Goal: Entertainment & Leisure: Consume media (video, audio)

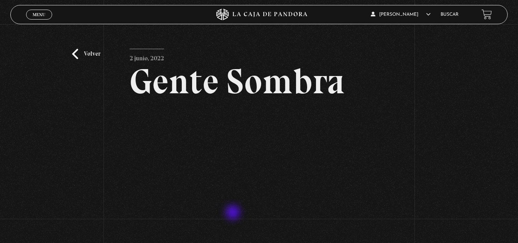
scroll to position [38, 0]
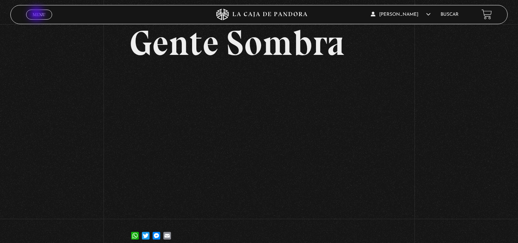
click at [37, 14] on span "Menu" at bounding box center [39, 14] width 13 height 5
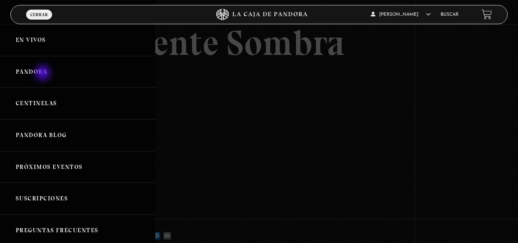
click at [44, 74] on link "Pandora" at bounding box center [77, 72] width 155 height 32
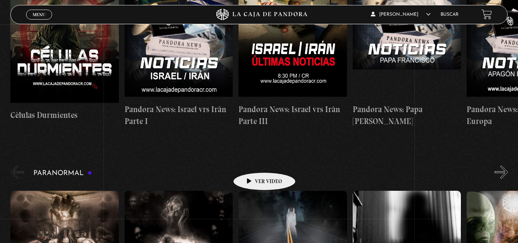
scroll to position [345, 0]
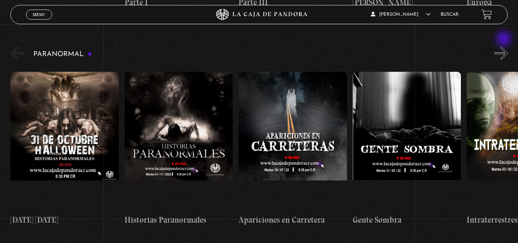
click at [505, 46] on button "»" at bounding box center [501, 52] width 13 height 13
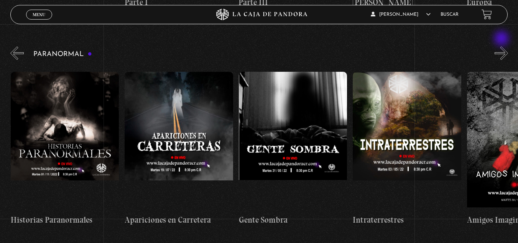
scroll to position [0, 114]
click at [502, 46] on button "»" at bounding box center [501, 52] width 13 height 13
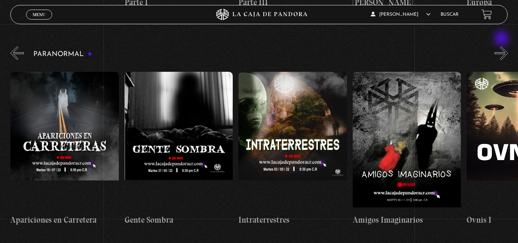
click at [502, 46] on button "»" at bounding box center [501, 52] width 13 height 13
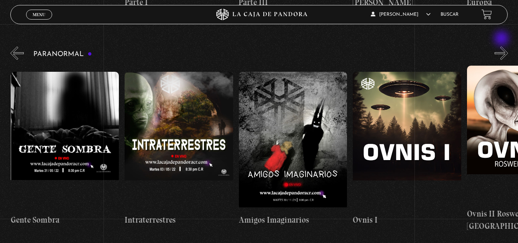
click at [502, 46] on button "»" at bounding box center [501, 52] width 13 height 13
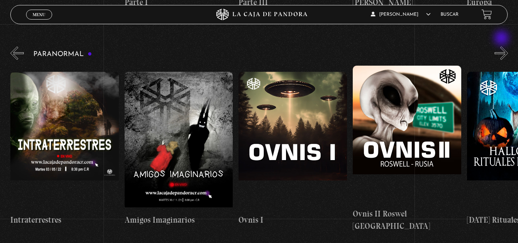
click at [502, 46] on button "»" at bounding box center [501, 52] width 13 height 13
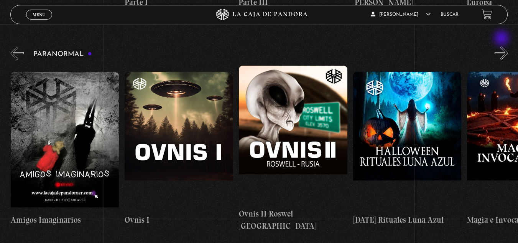
scroll to position [0, 571]
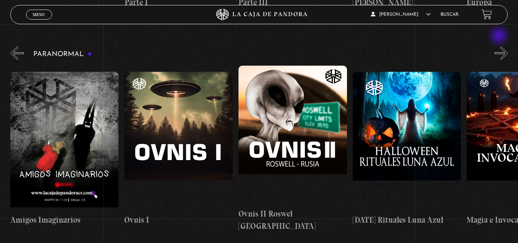
click at [500, 45] on div "Paranormal [DATE] [DATE] Historias Paranormales Apariciones en Carretera Ovnis …" at bounding box center [264, 138] width 508 height 187
click at [503, 46] on button "»" at bounding box center [501, 52] width 13 height 13
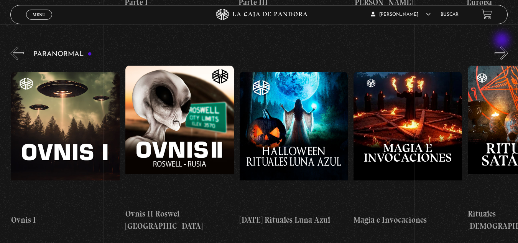
scroll to position [0, 684]
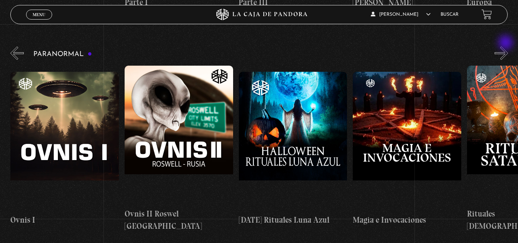
click at [508, 46] on button "»" at bounding box center [501, 52] width 13 height 13
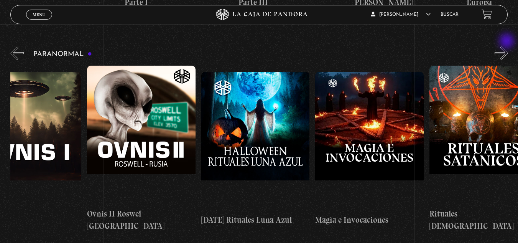
scroll to position [0, 742]
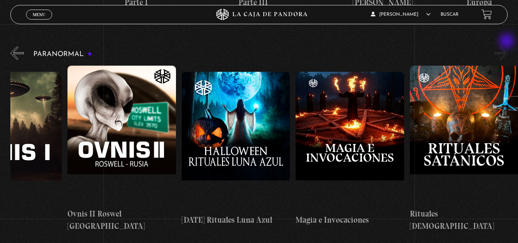
click at [508, 46] on button "»" at bounding box center [501, 52] width 13 height 13
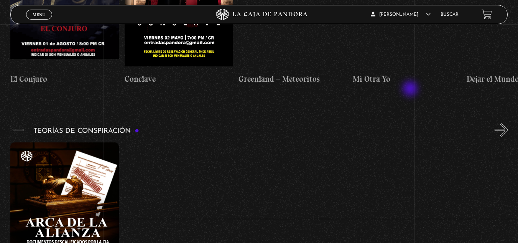
scroll to position [1189, 0]
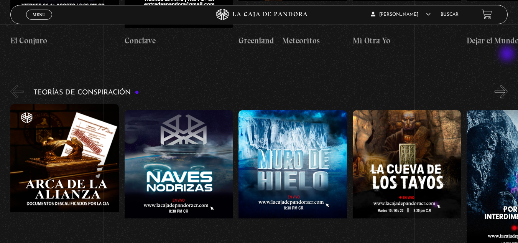
click at [508, 85] on button "»" at bounding box center [501, 91] width 13 height 13
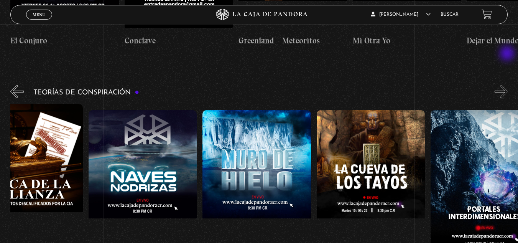
click at [508, 85] on button "»" at bounding box center [501, 91] width 13 height 13
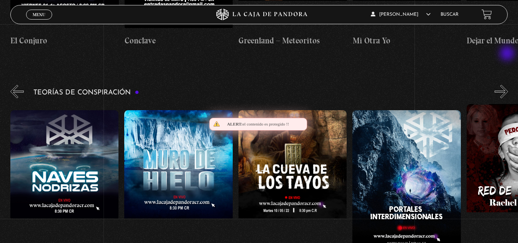
click at [508, 85] on button "»" at bounding box center [501, 91] width 13 height 13
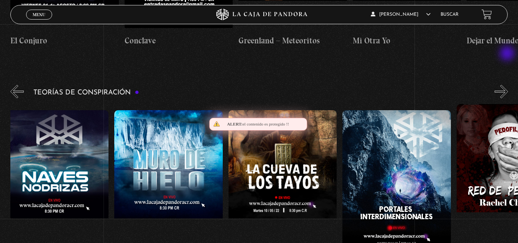
click at [508, 85] on button "»" at bounding box center [501, 91] width 13 height 13
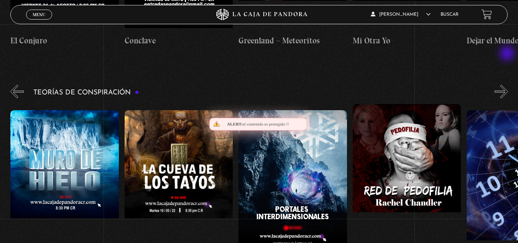
click at [508, 85] on button "»" at bounding box center [501, 91] width 13 height 13
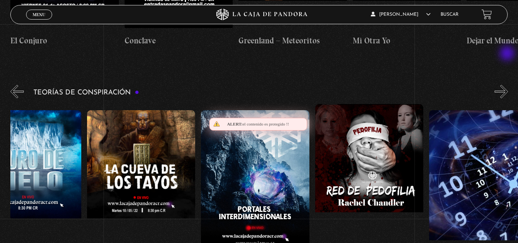
scroll to position [0, 285]
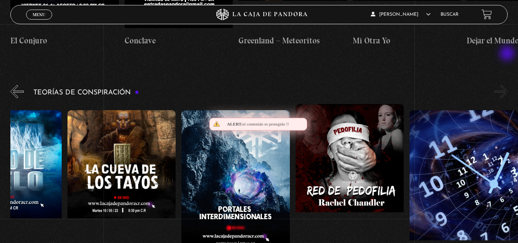
click at [508, 85] on button "»" at bounding box center [501, 91] width 13 height 13
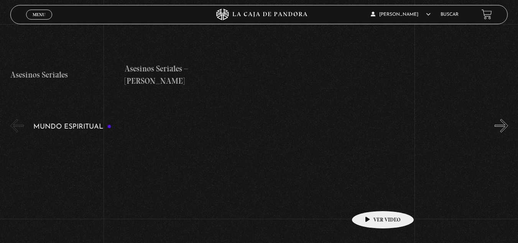
scroll to position [2262, 0]
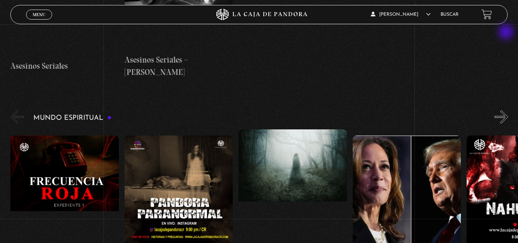
click at [507, 110] on button "»" at bounding box center [501, 116] width 13 height 13
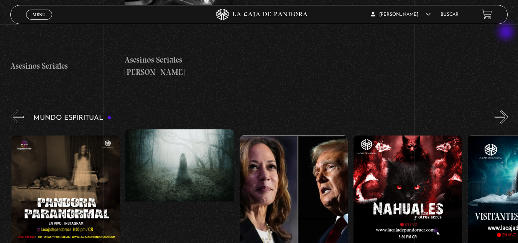
click at [507, 110] on button "»" at bounding box center [501, 116] width 13 height 13
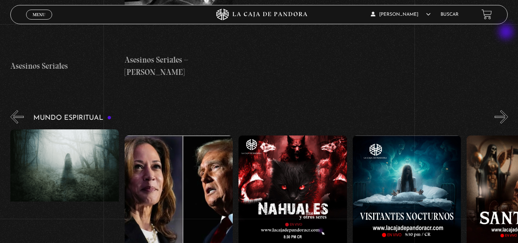
click at [507, 110] on button "»" at bounding box center [501, 116] width 13 height 13
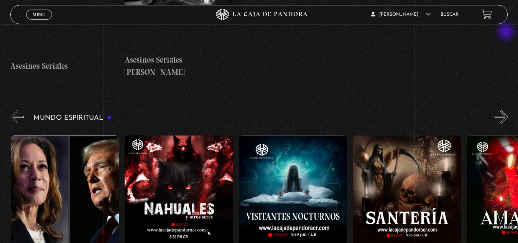
scroll to position [0, 342]
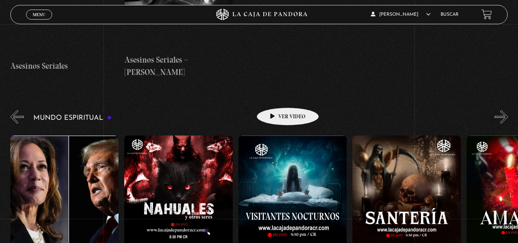
click at [276, 135] on figure at bounding box center [292, 204] width 109 height 138
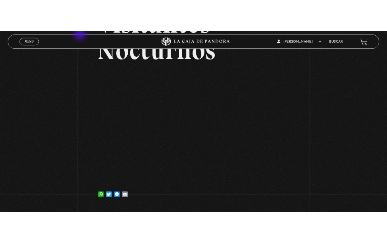
scroll to position [77, 0]
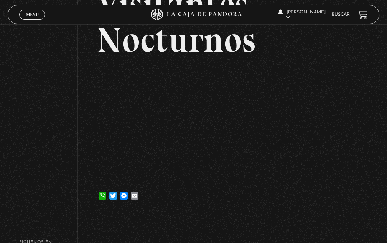
click at [0, 136] on div "Volver [DATE] Visitantes Nocturnos WhatsApp Twitter Messenger Email" at bounding box center [193, 79] width 387 height 265
